Goal: Transaction & Acquisition: Purchase product/service

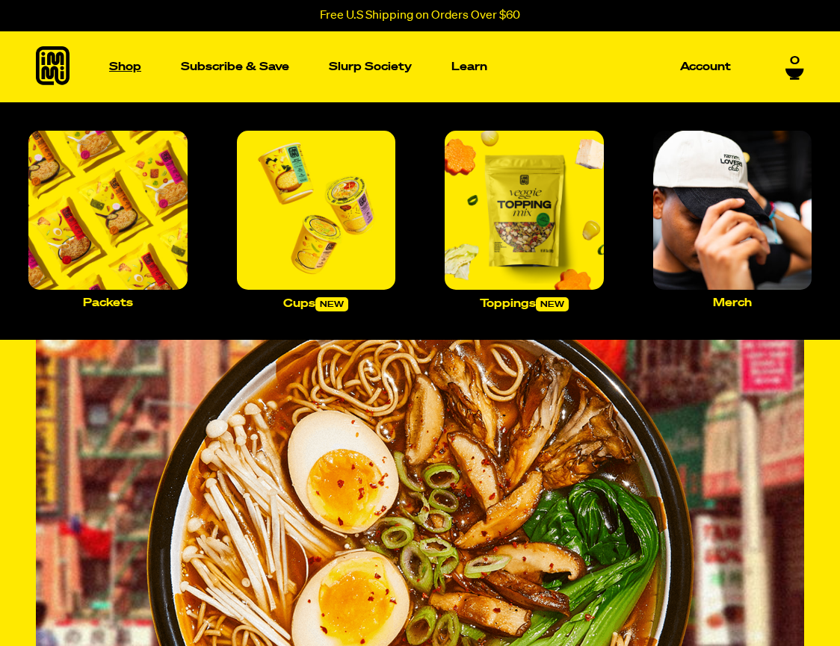
click at [125, 61] on p "Shop" at bounding box center [125, 66] width 32 height 11
click at [117, 211] on img "Main navigation" at bounding box center [107, 210] width 159 height 159
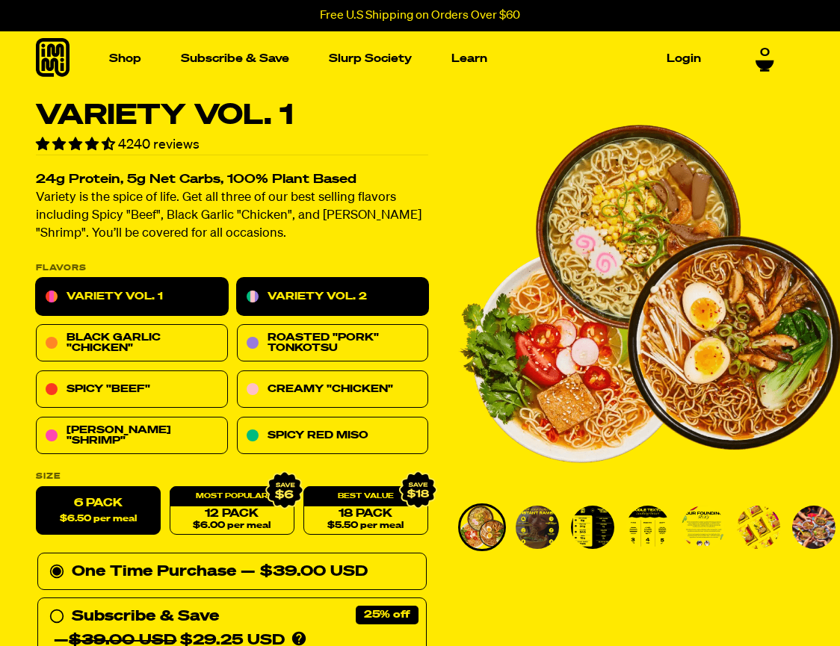
click at [341, 290] on link "Variety Vol. 2" at bounding box center [333, 297] width 192 height 37
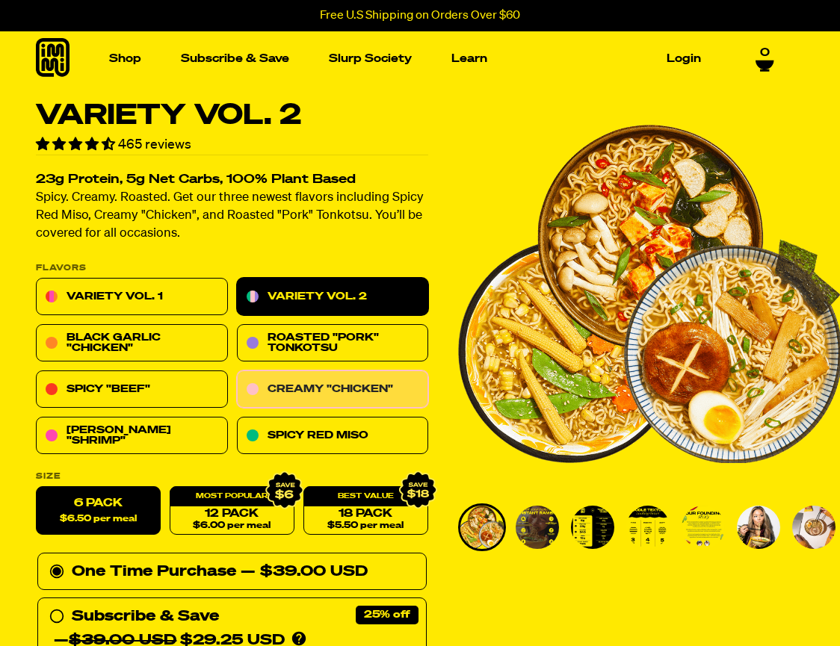
click at [322, 402] on link "Creamy "Chicken"" at bounding box center [333, 389] width 192 height 37
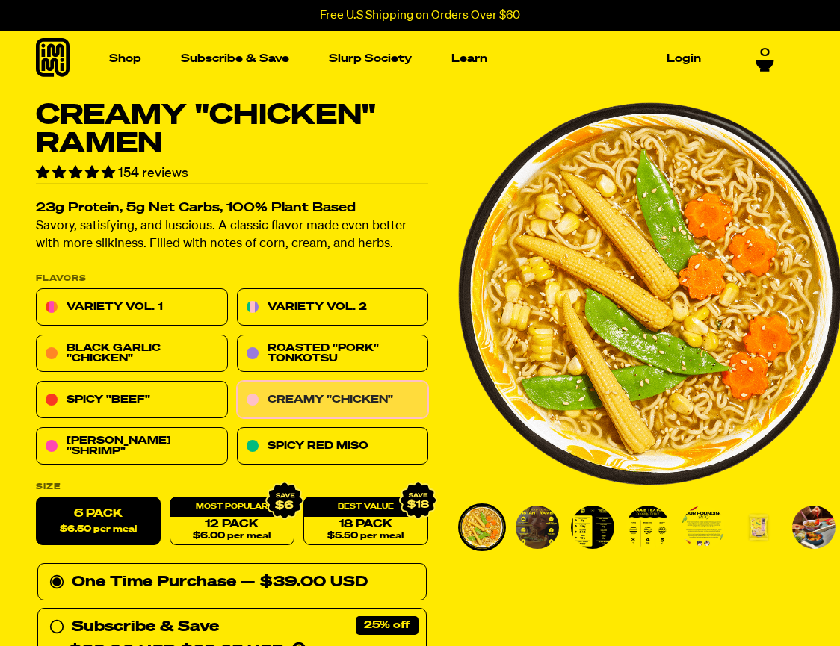
click at [328, 391] on link "Creamy "Chicken"" at bounding box center [333, 400] width 192 height 37
click at [765, 52] on span "0" at bounding box center [765, 52] width 10 height 13
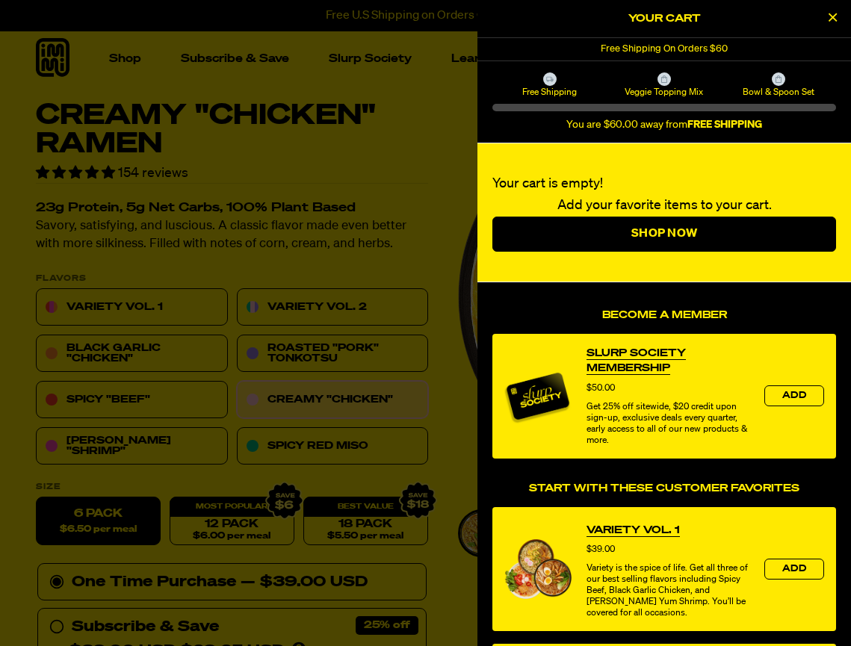
click at [833, 13] on icon "Close Cart" at bounding box center [832, 16] width 8 height 13
